Goal: Task Accomplishment & Management: Use online tool/utility

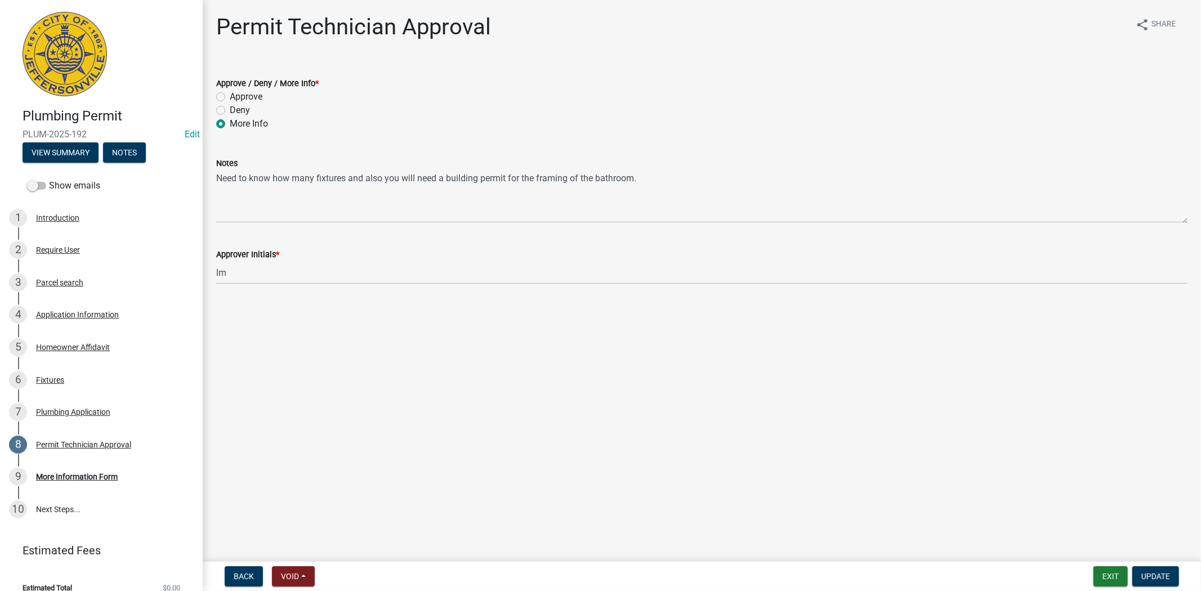
scroll to position [14, 0]
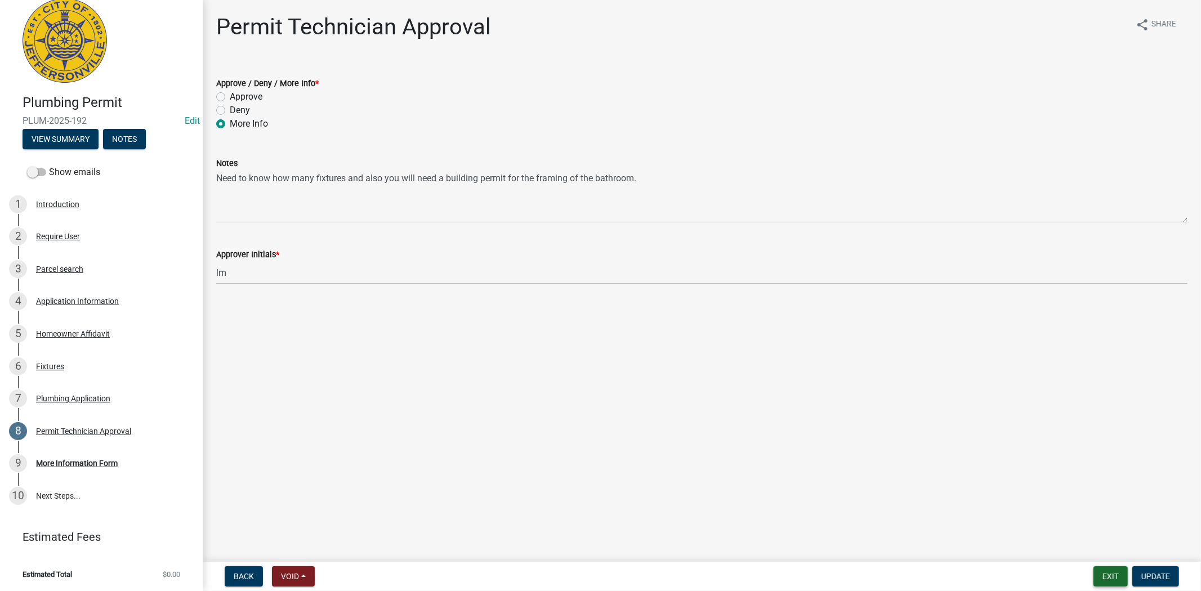
click at [1113, 581] on button "Exit" at bounding box center [1110, 576] width 34 height 20
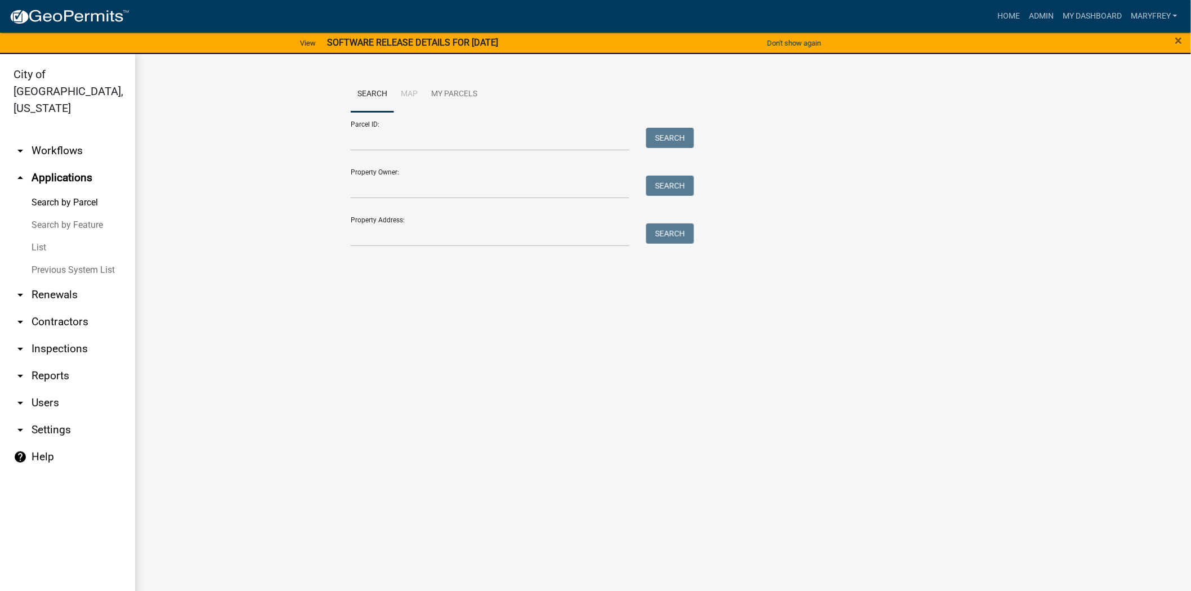
click at [37, 308] on link "arrow_drop_down Contractors" at bounding box center [67, 321] width 135 height 27
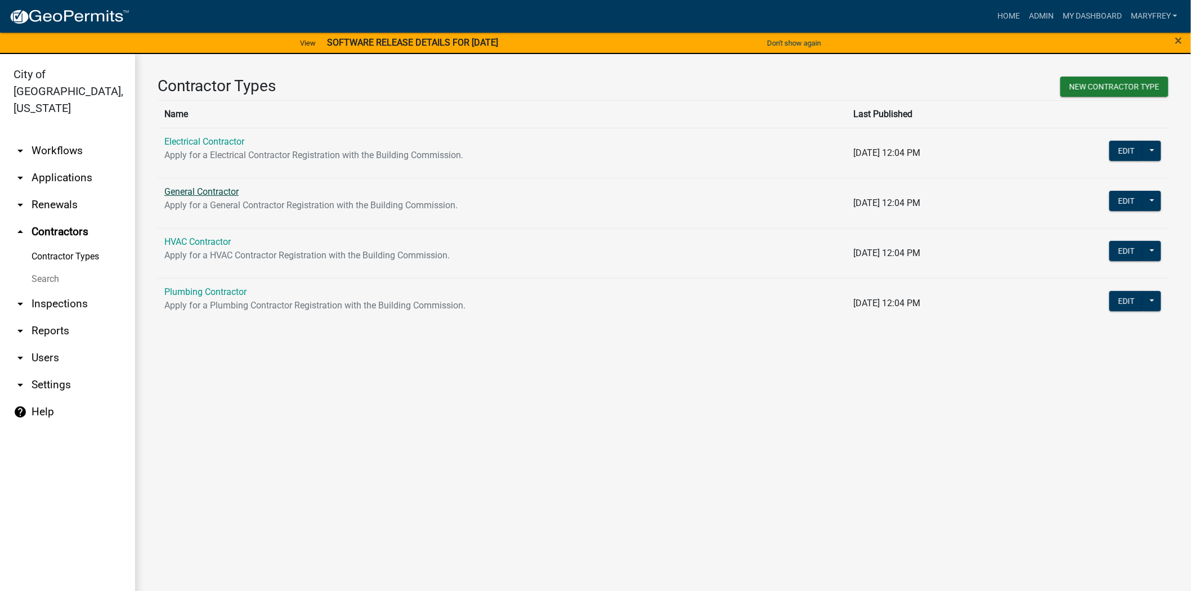
click at [199, 190] on link "General Contractor" at bounding box center [201, 191] width 74 height 11
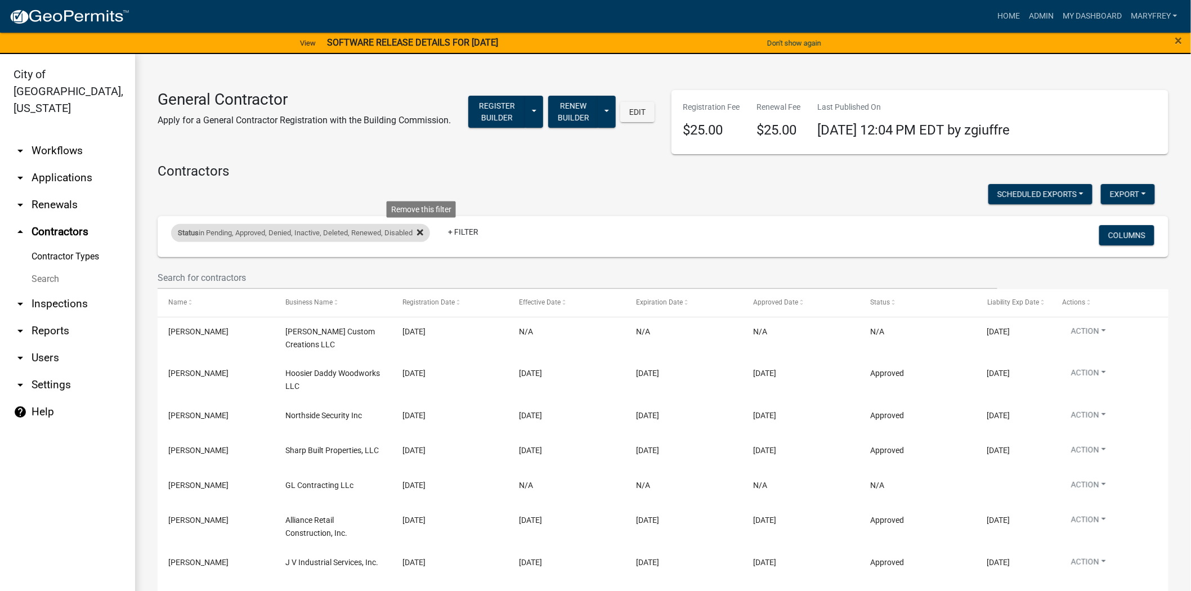
click at [420, 232] on icon at bounding box center [420, 232] width 6 height 9
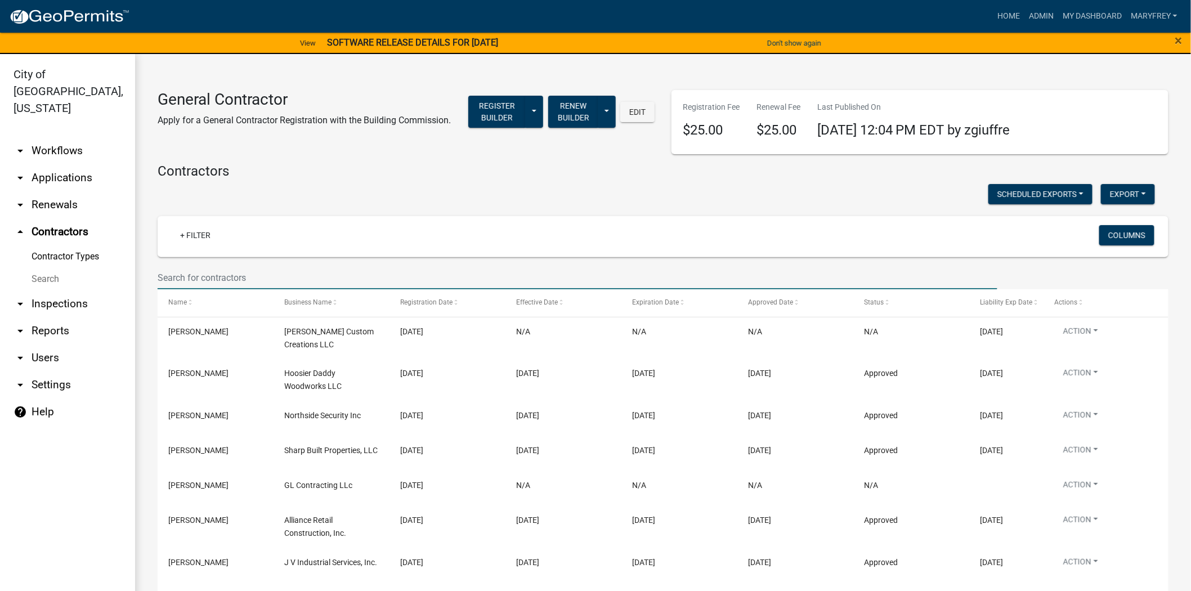
click at [201, 285] on input "text" at bounding box center [578, 277] width 840 height 23
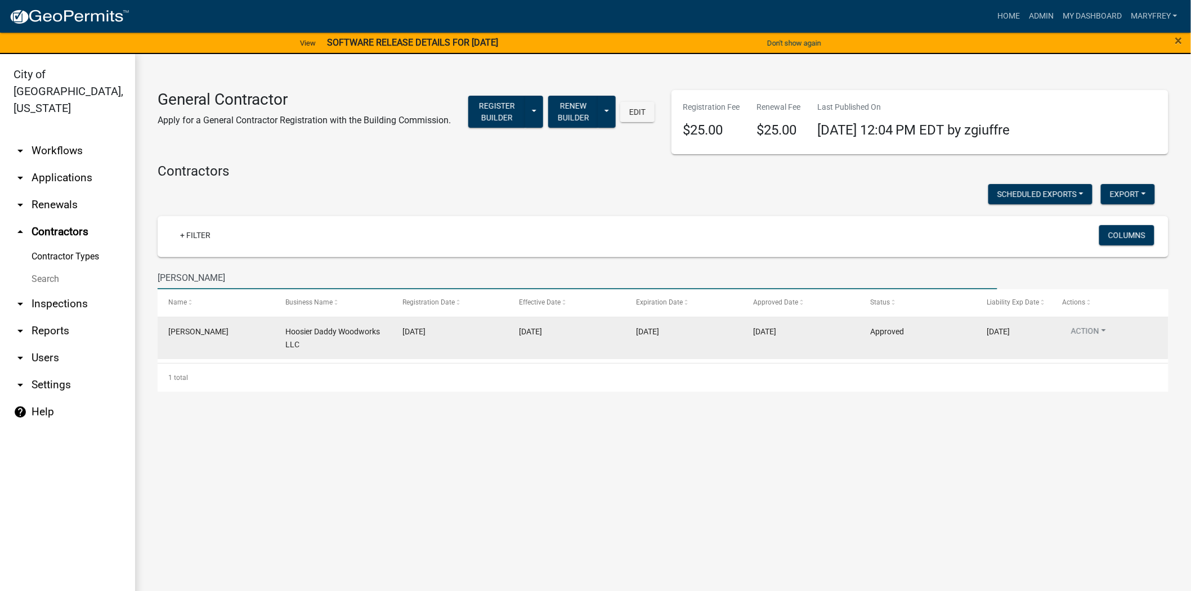
type input "[PERSON_NAME]"
click at [1098, 324] on datatable-body-cell "Action View Details View Application Renew Delete Disable Enable View Profile" at bounding box center [1109, 338] width 117 height 42
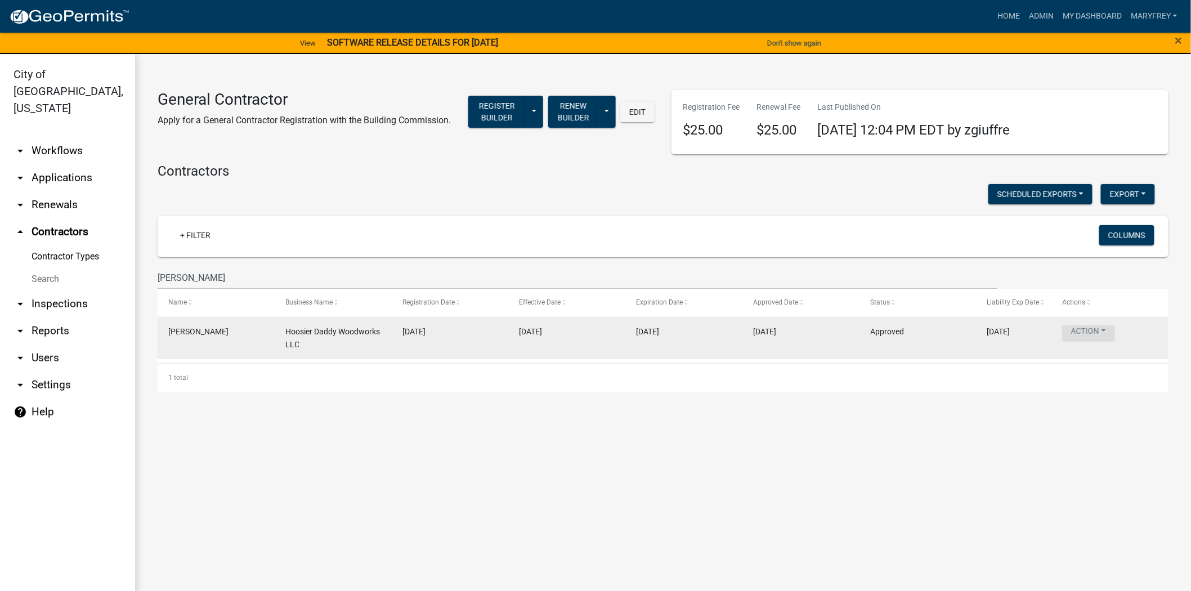
click at [1101, 330] on button "Action" at bounding box center [1088, 333] width 53 height 16
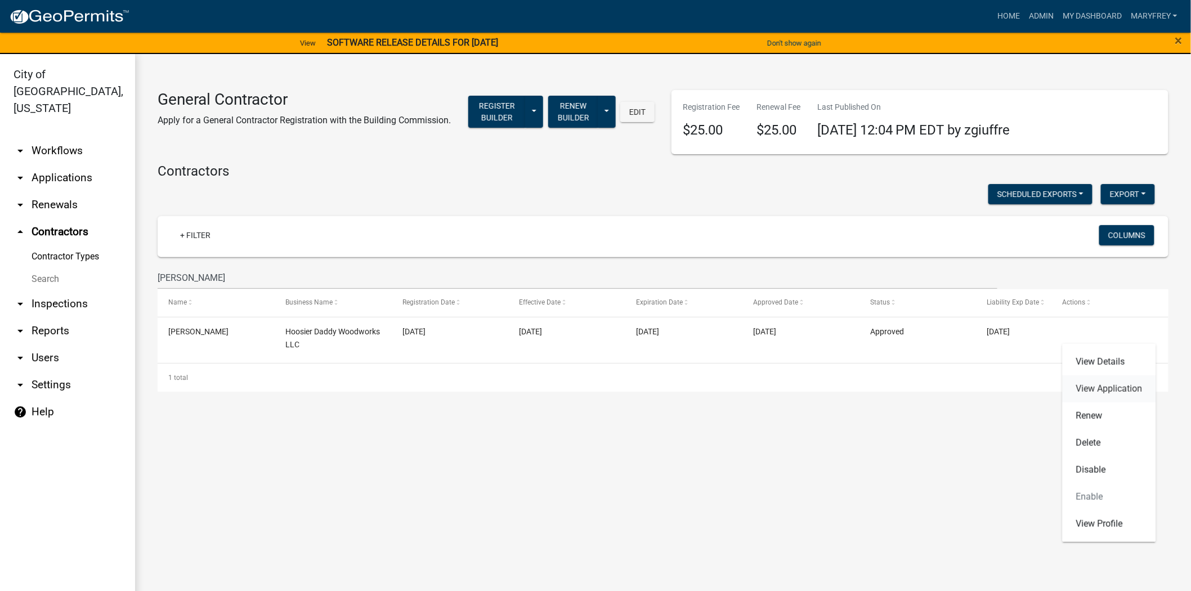
click at [1101, 389] on link "View Application" at bounding box center [1109, 388] width 93 height 27
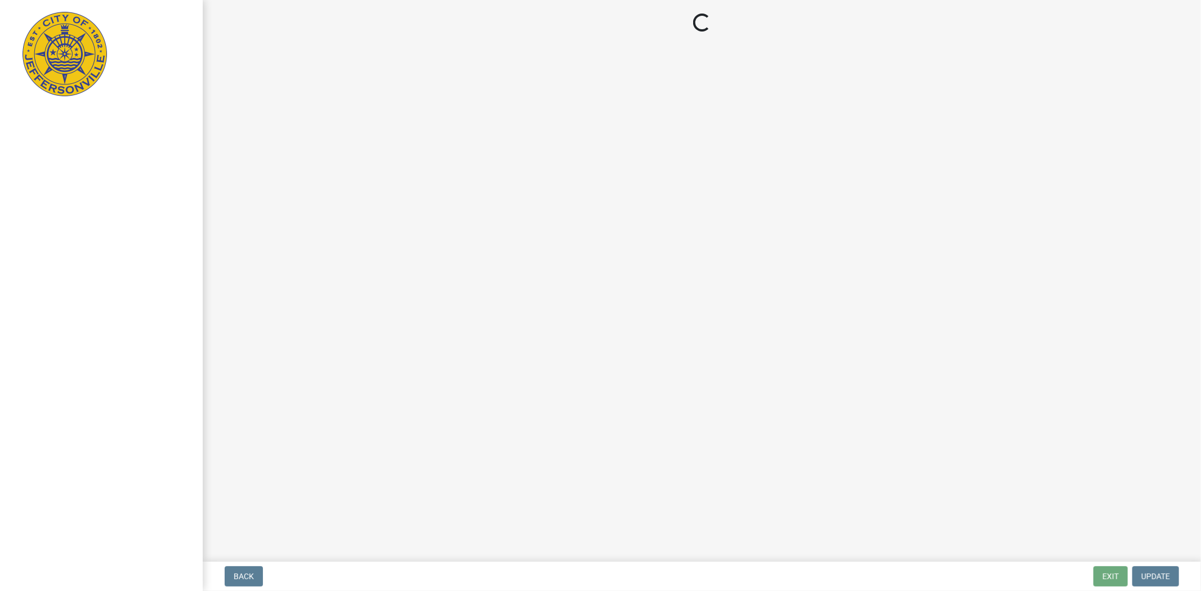
select select "3: 3"
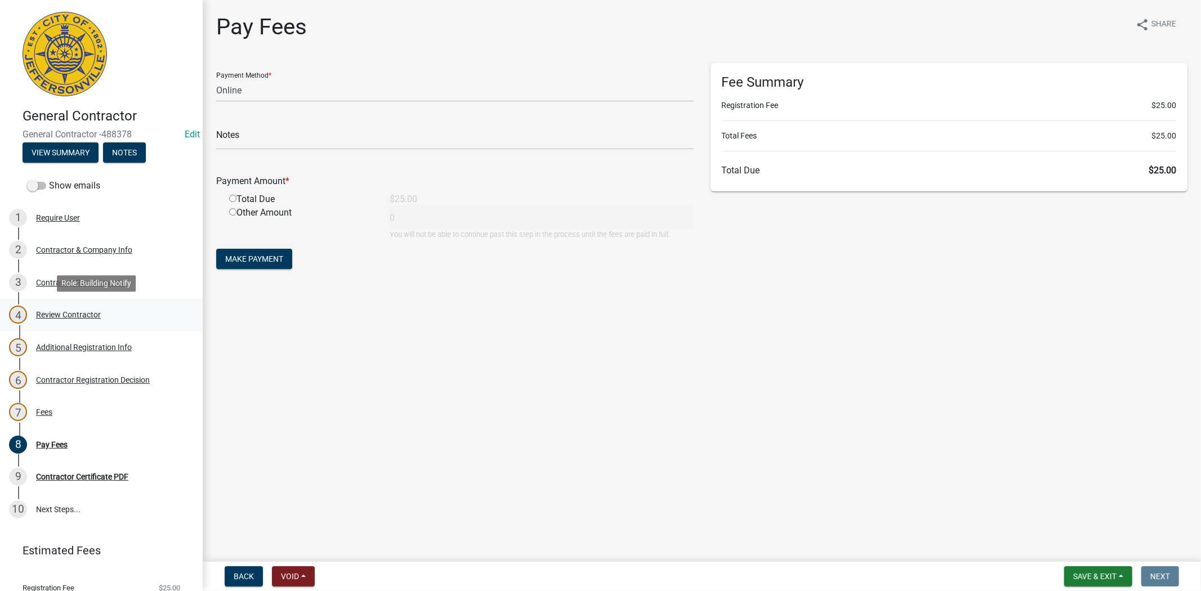
click at [42, 314] on div "Review Contractor" at bounding box center [68, 315] width 65 height 8
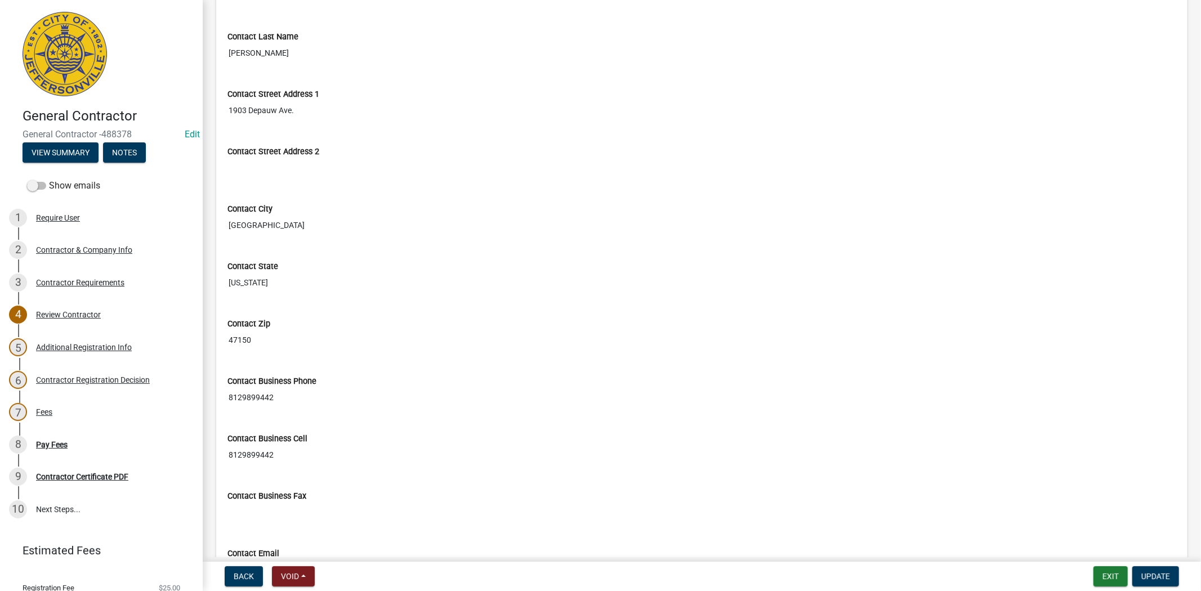
scroll to position [217, 0]
